Goal: Book appointment/travel/reservation

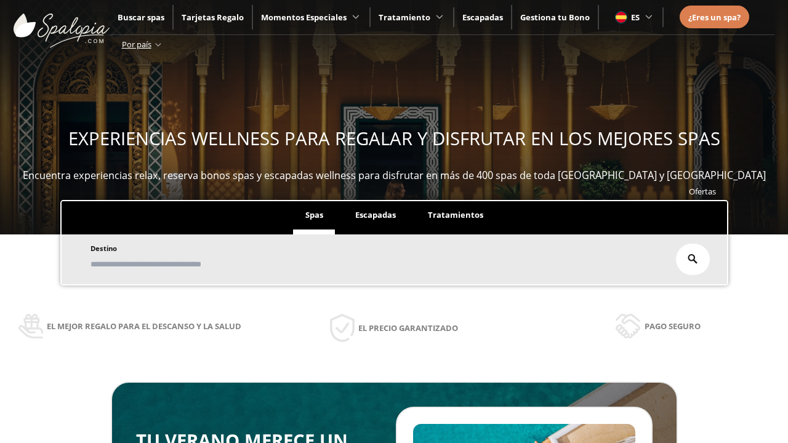
click at [375, 209] on span "Escapadas" at bounding box center [375, 214] width 41 height 11
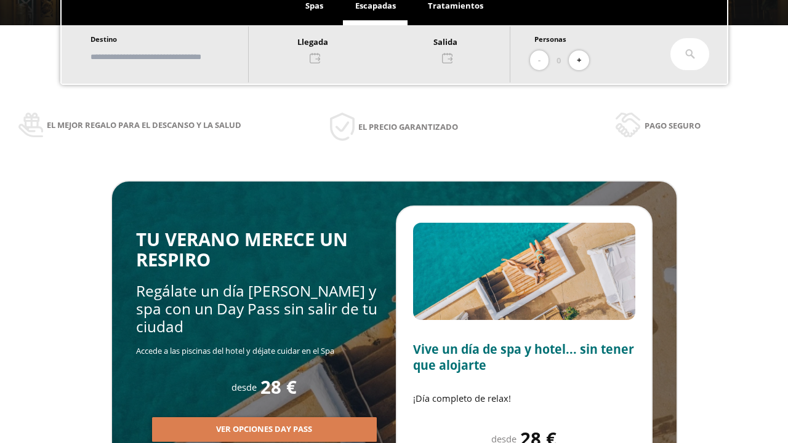
click at [174, 57] on input "text" at bounding box center [163, 57] width 153 height 22
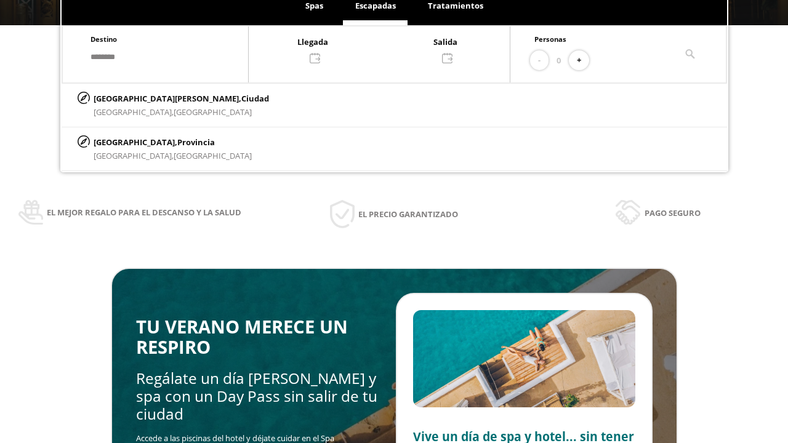
click at [393, 49] on div at bounding box center [379, 49] width 261 height 30
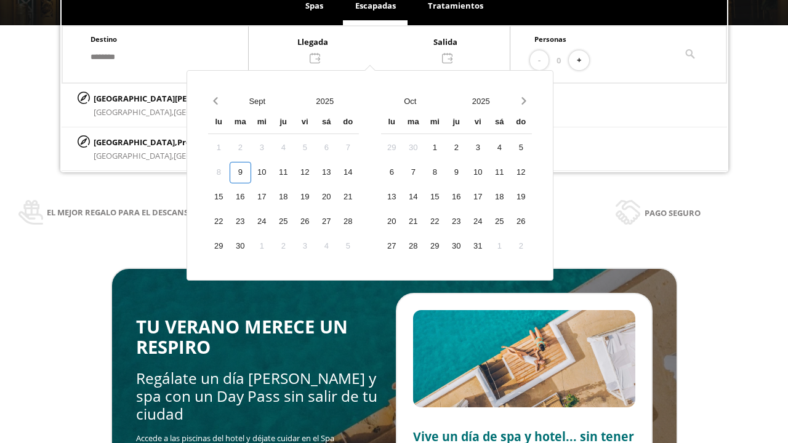
click at [294, 172] on div "11" at bounding box center [284, 173] width 22 height 22
click at [316, 172] on div "12" at bounding box center [305, 173] width 22 height 22
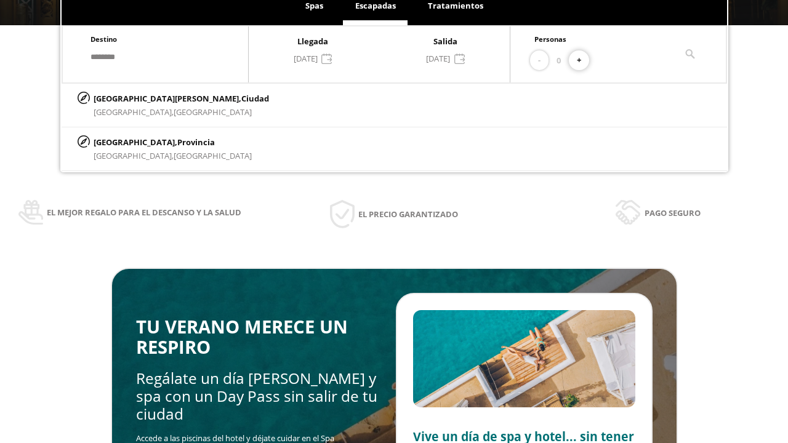
click at [583, 60] on button "+" at bounding box center [579, 60] width 20 height 20
click at [155, 98] on p "[GEOGRAPHIC_DATA][PERSON_NAME], [GEOGRAPHIC_DATA]" at bounding box center [181, 99] width 175 height 14
type input "**********"
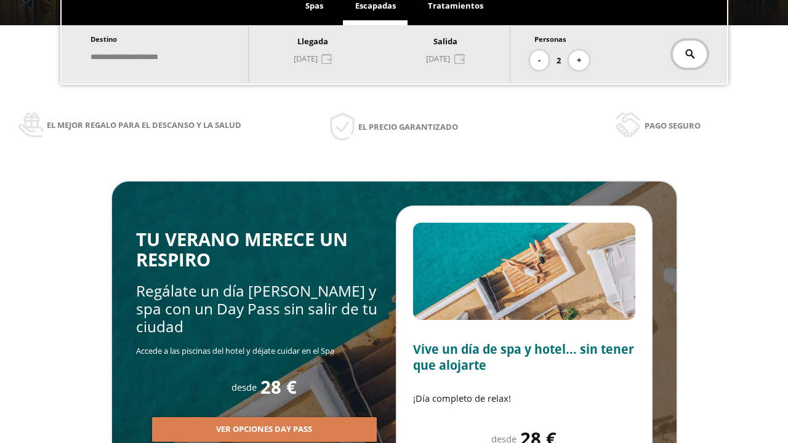
click at [689, 54] on icon at bounding box center [690, 54] width 10 height 10
